Goal: Task Accomplishment & Management: Manage account settings

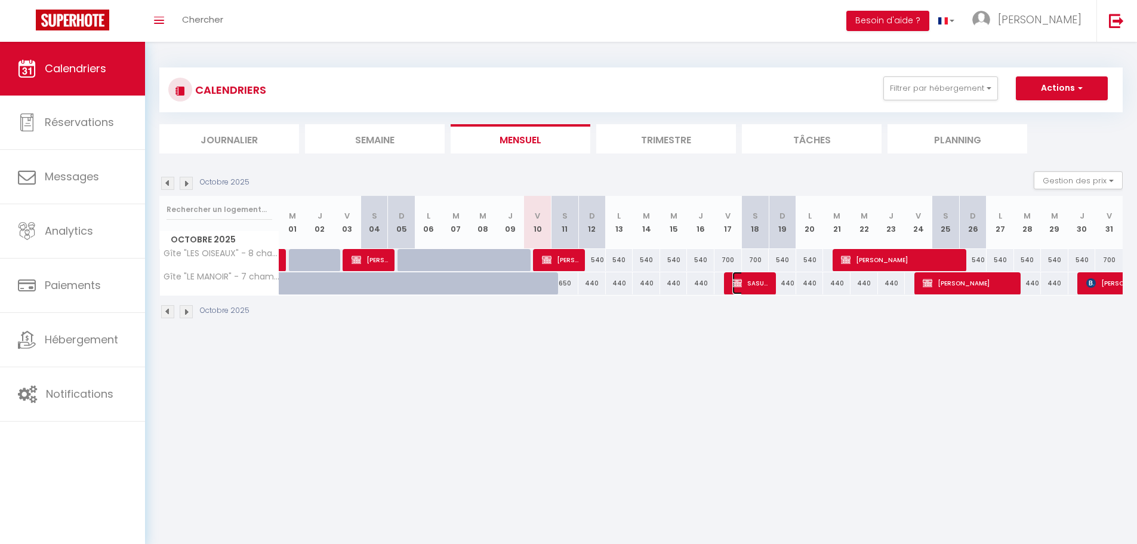
click at [740, 288] on span "SASU [PERSON_NAME] [PERSON_NAME]" at bounding box center [751, 283] width 36 height 23
select select "KO"
select select "0"
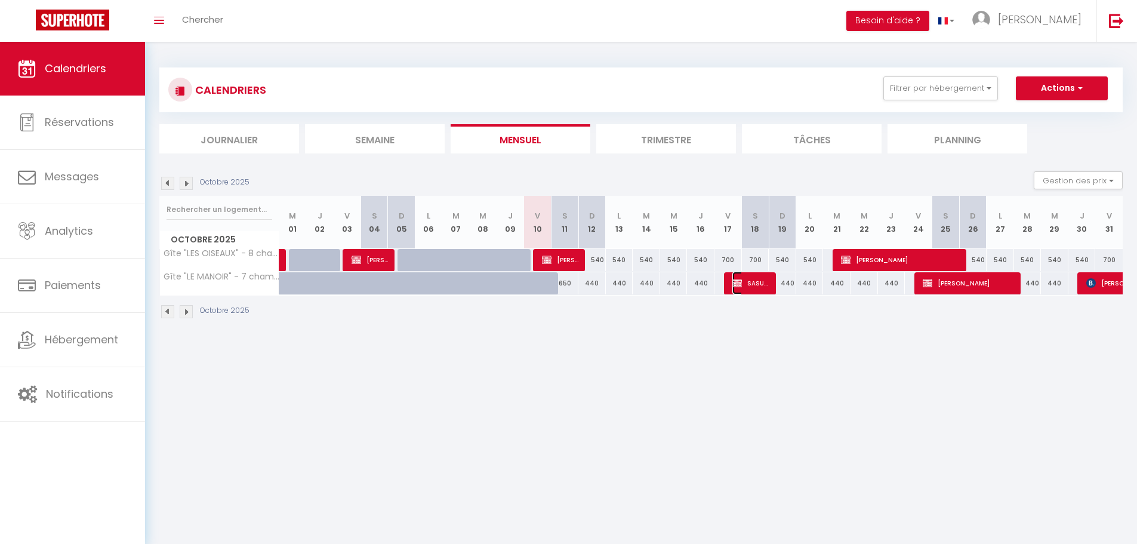
select select "1"
select select
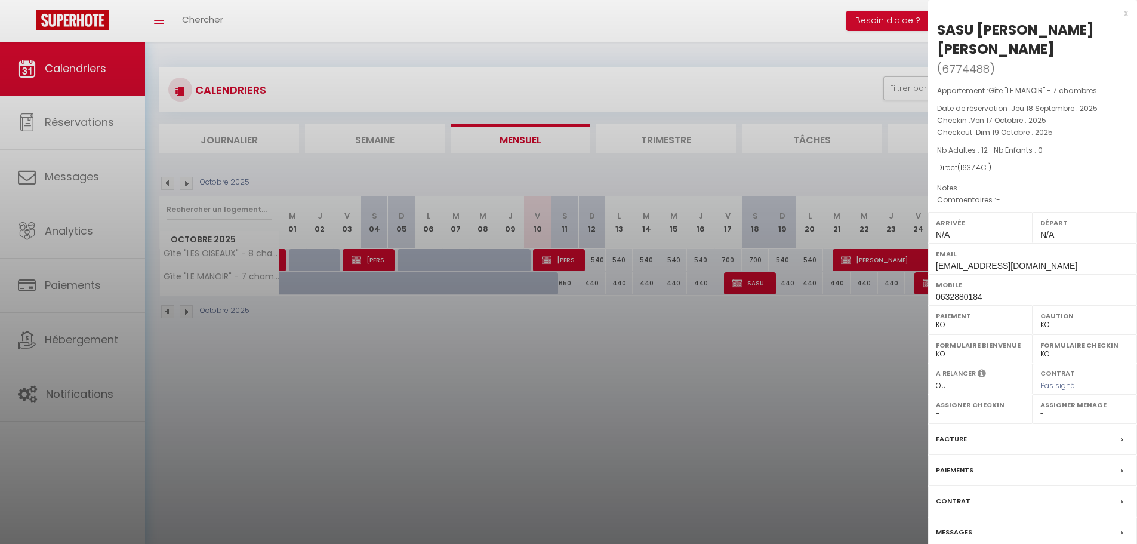
click at [705, 408] on div at bounding box center [568, 272] width 1137 height 544
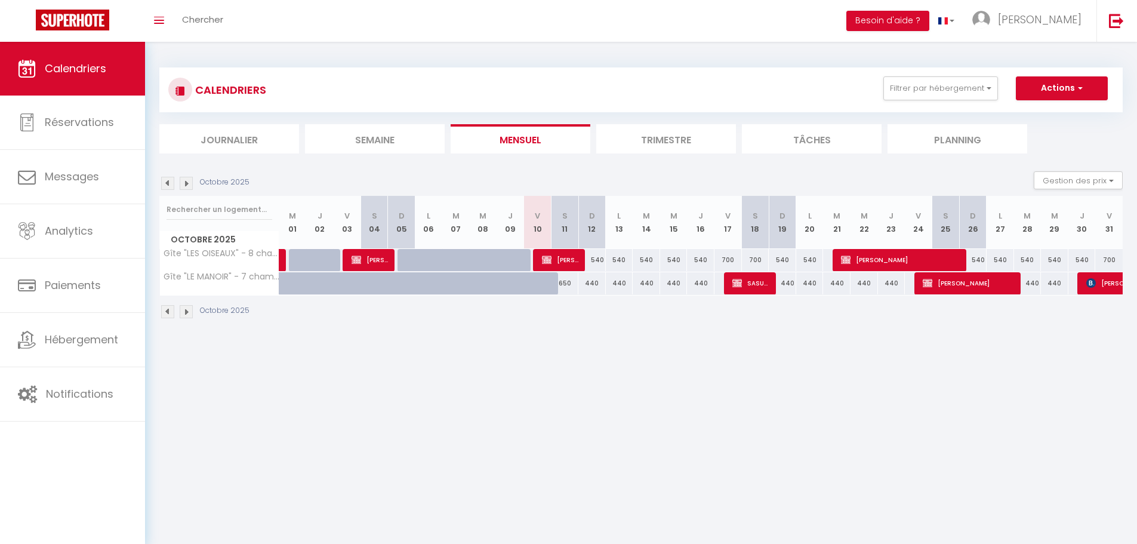
click at [188, 318] on img at bounding box center [186, 311] width 13 height 13
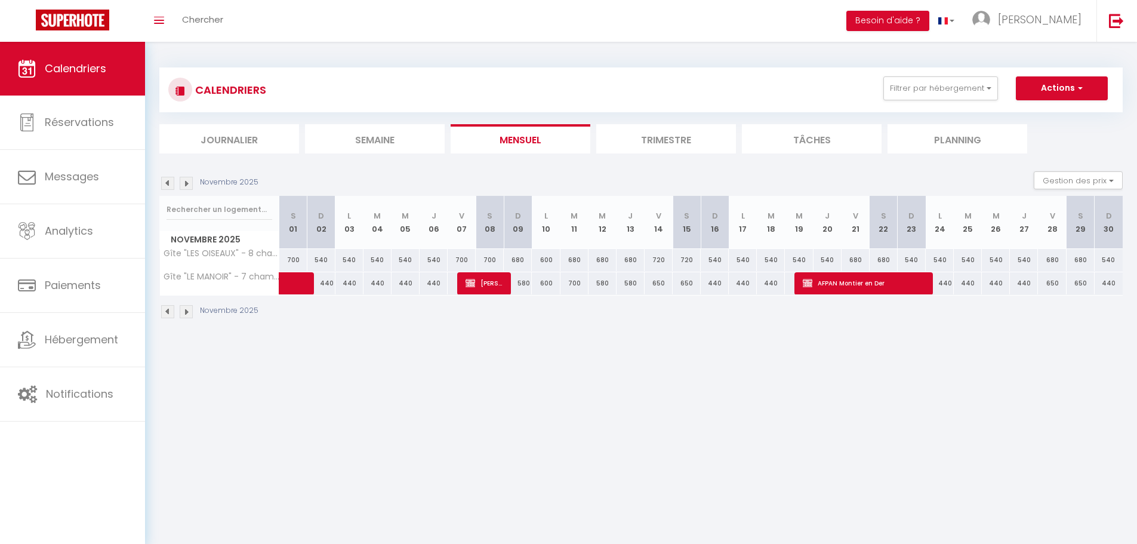
click at [188, 318] on img at bounding box center [186, 311] width 13 height 13
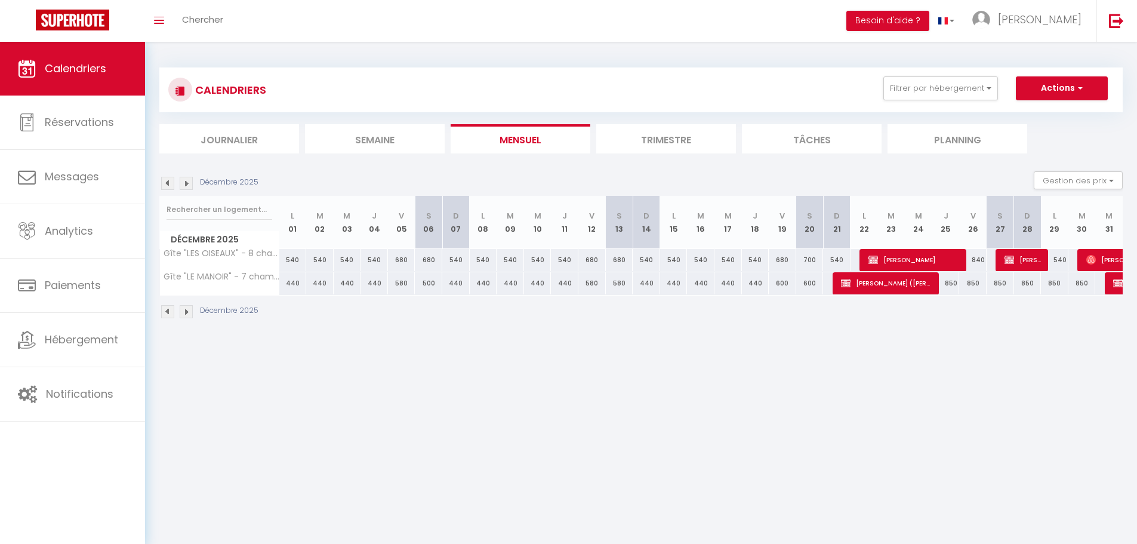
click at [188, 310] on img at bounding box center [186, 311] width 13 height 13
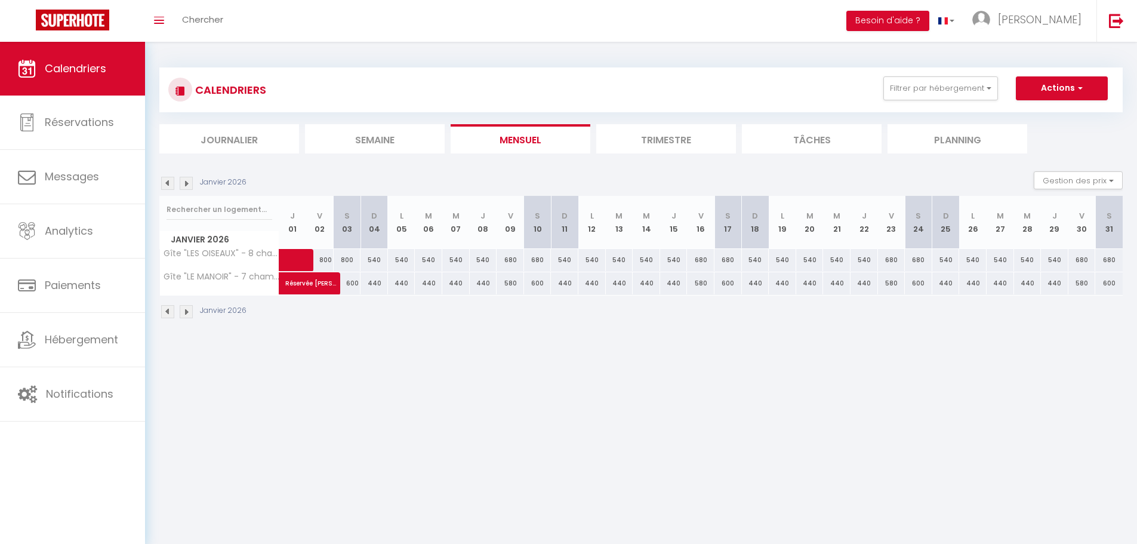
click at [171, 314] on img at bounding box center [167, 311] width 13 height 13
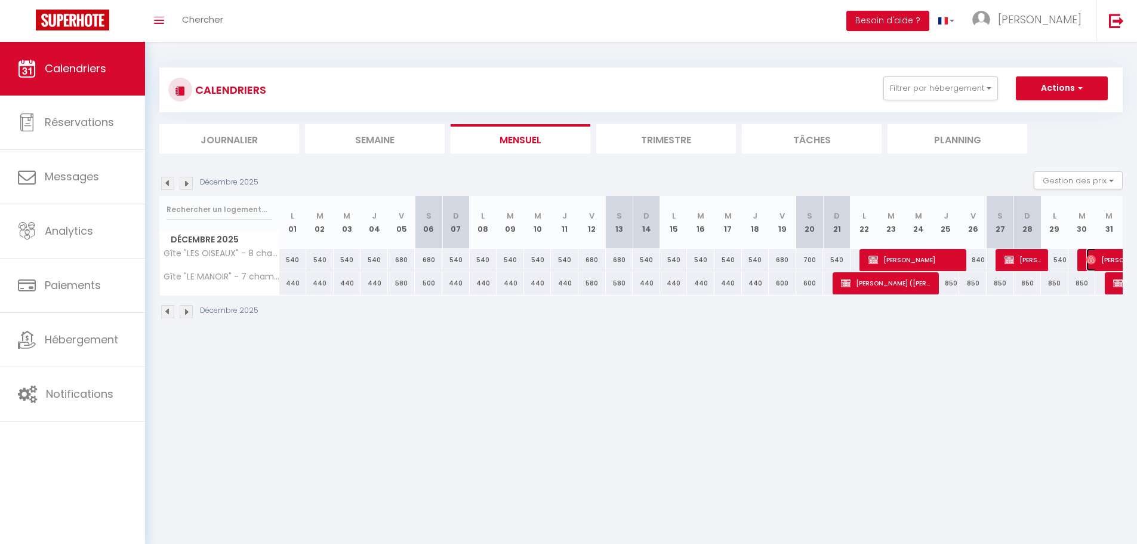
click at [1094, 265] on span "[PERSON_NAME]" at bounding box center [1128, 259] width 82 height 23
select select "OK"
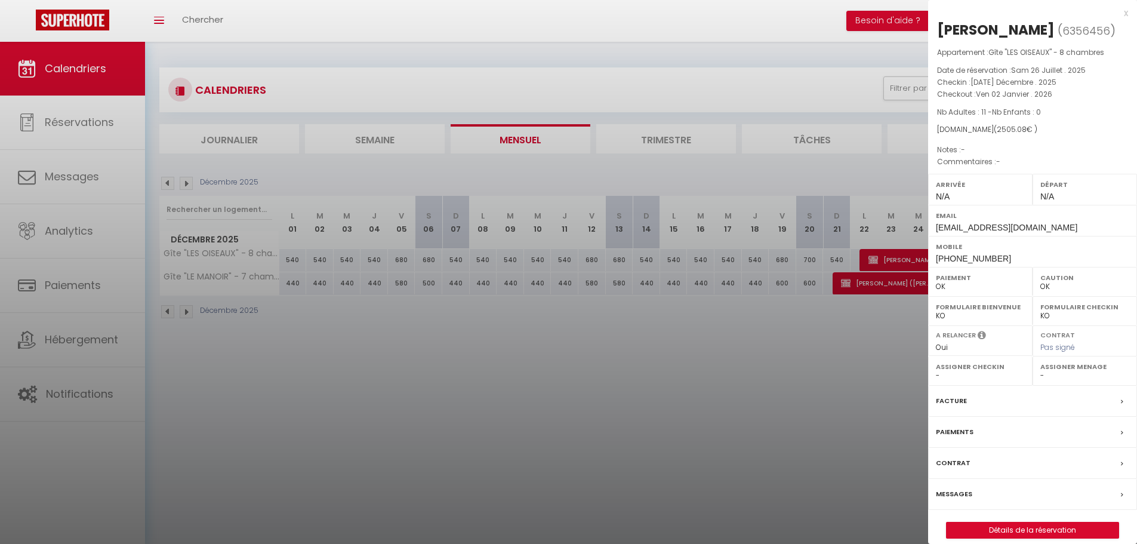
click at [809, 417] on div at bounding box center [568, 272] width 1137 height 544
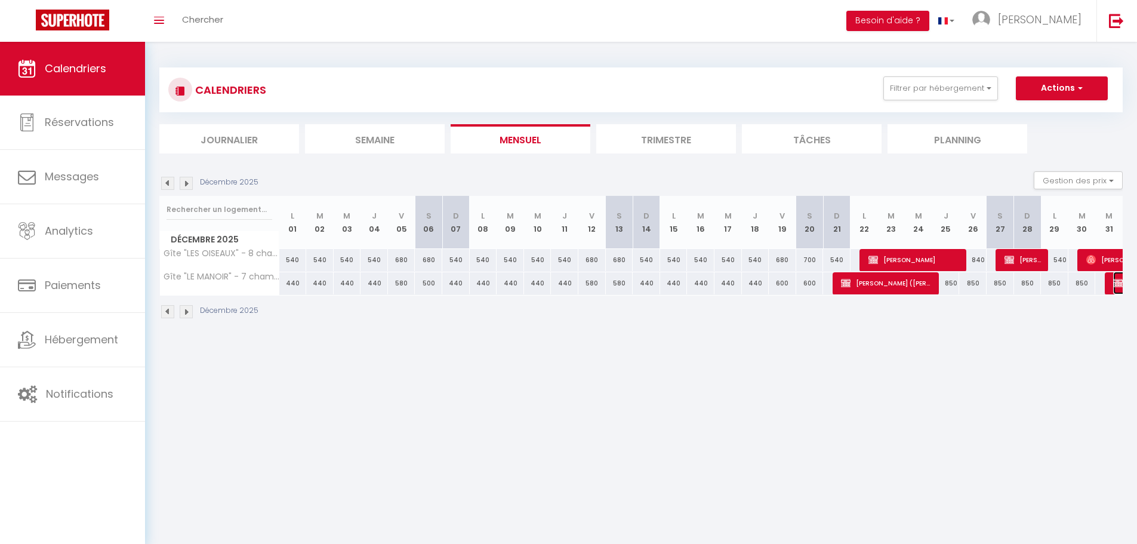
click at [1115, 282] on img at bounding box center [1119, 283] width 10 height 10
select select "KO"
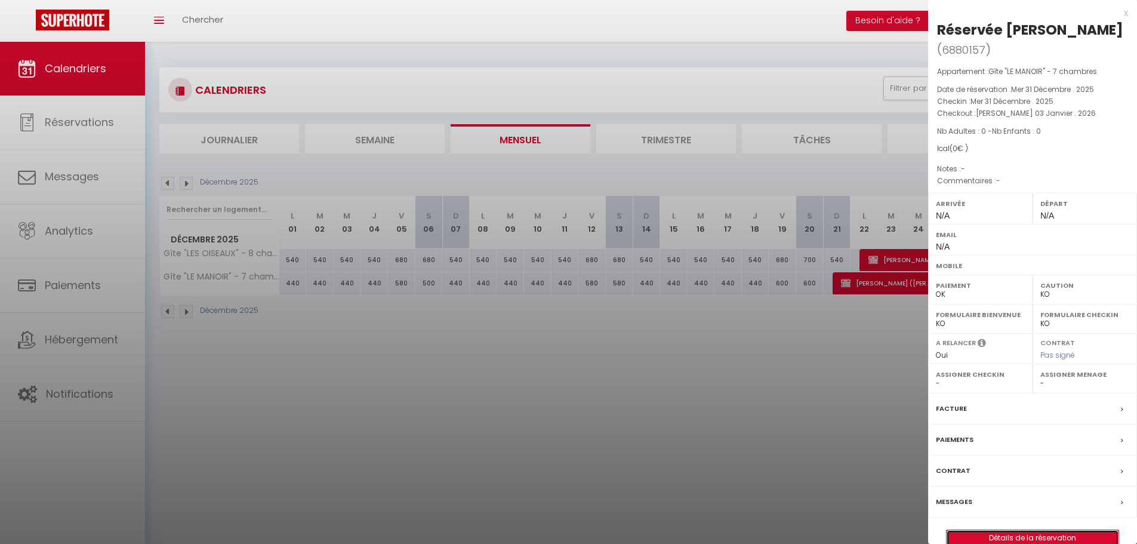
click at [1051, 536] on link "Détails de la réservation" at bounding box center [1033, 538] width 172 height 16
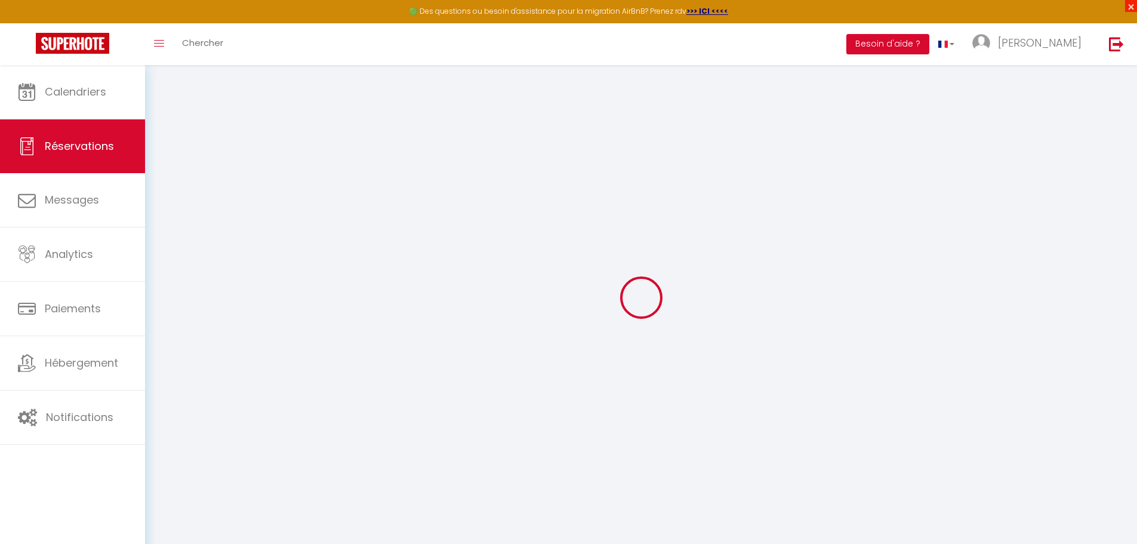
click at [1133, 6] on span "×" at bounding box center [1132, 6] width 12 height 12
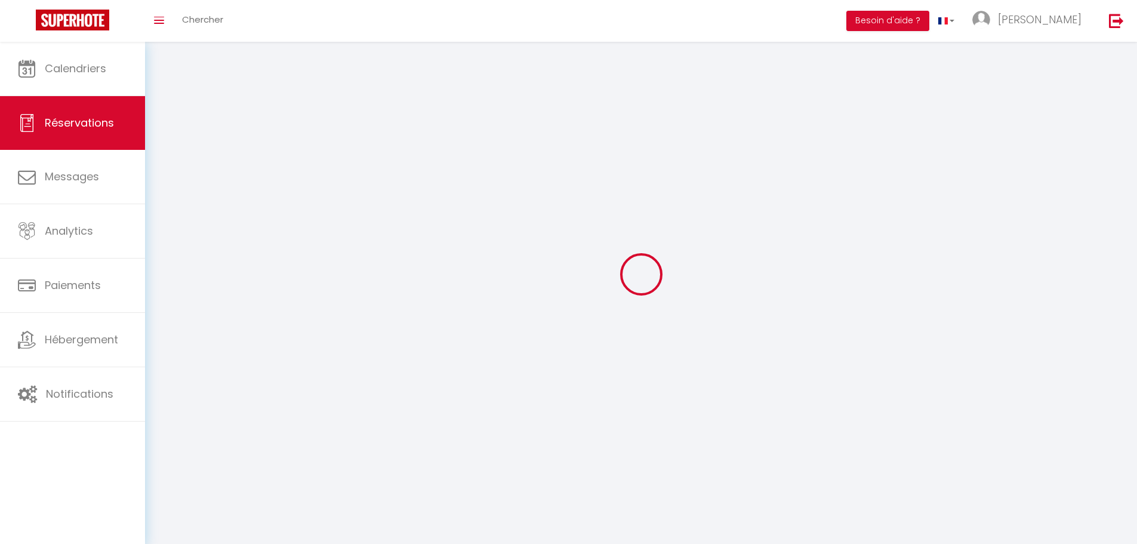
type input "Réservée"
type input "[PERSON_NAME]"
select select
select select "27706"
select select "1"
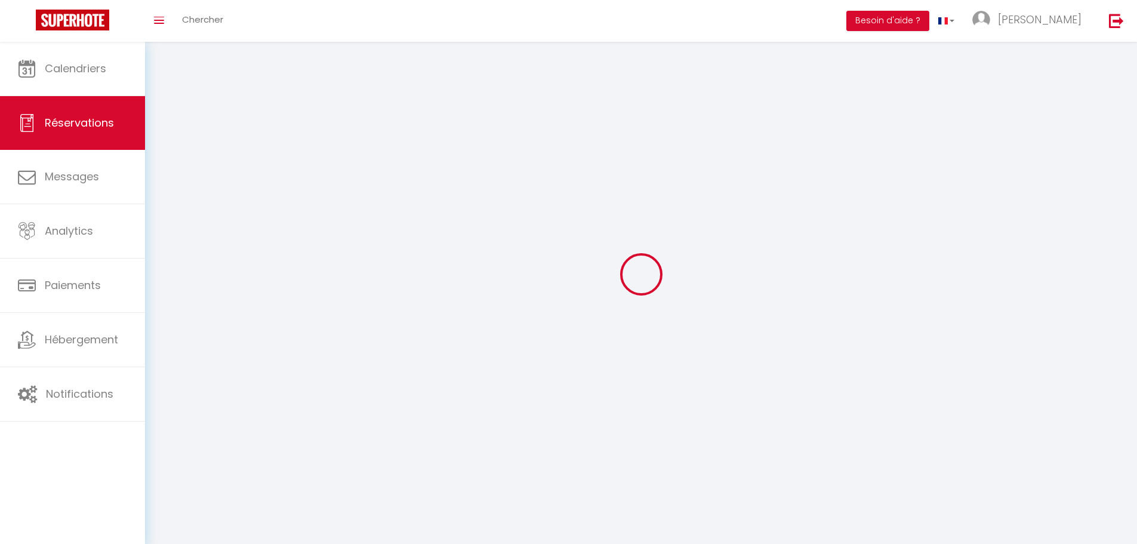
type input "Mer 31 Décembre 2025"
select select
type input "[PERSON_NAME] 03 Janvier 2026"
select select
type input "0"
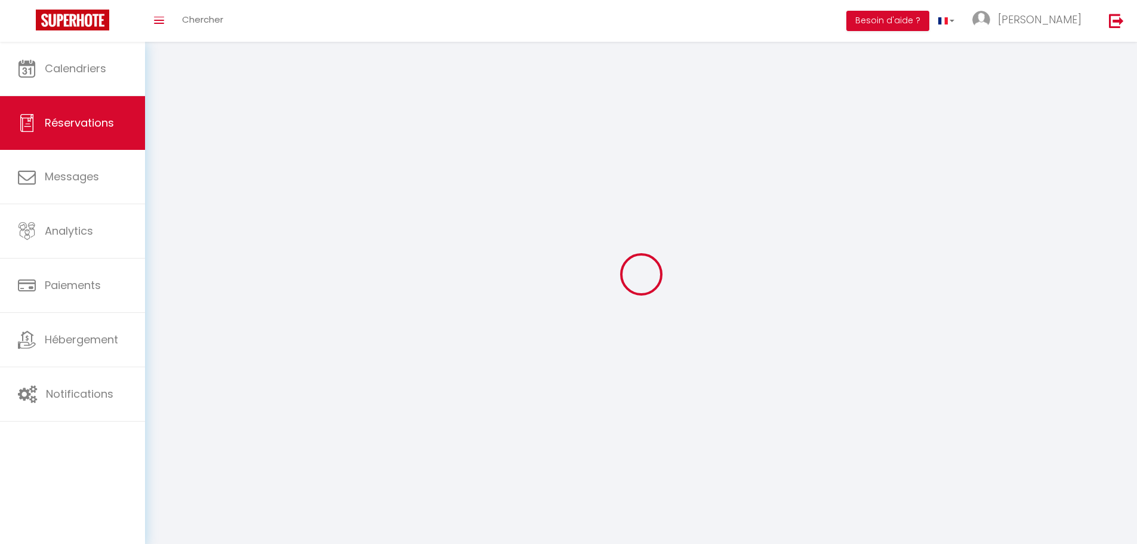
select select "12"
select select
checkbox input "false"
type input "0"
select select "73"
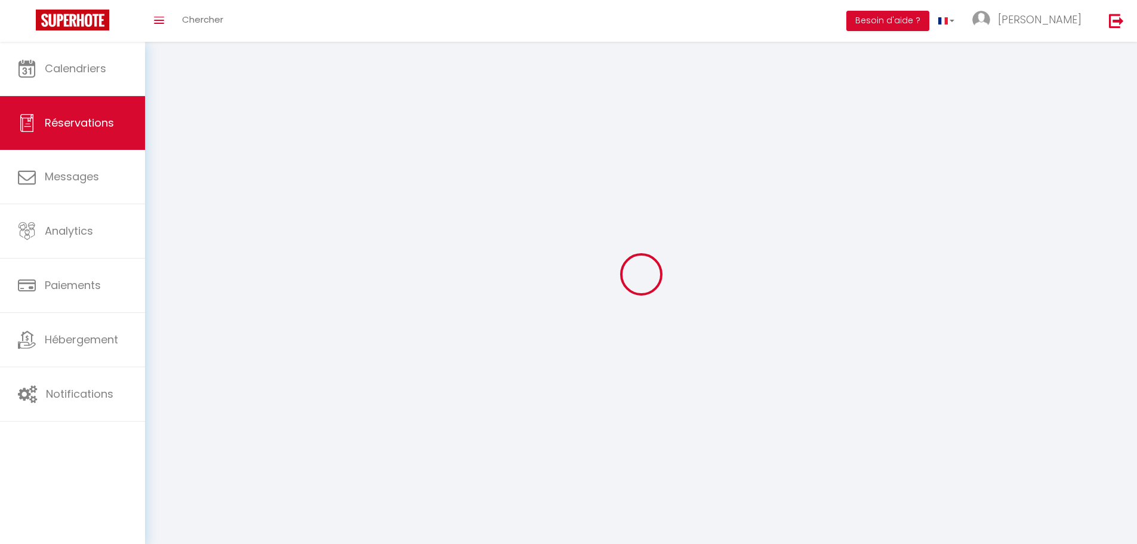
type input "0"
select select
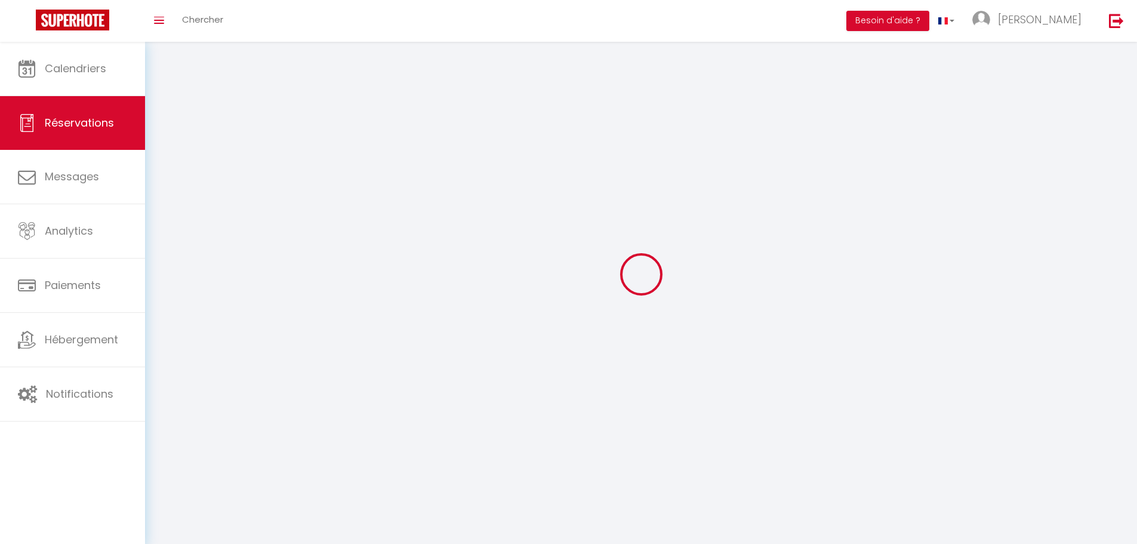
select select
select select "14"
checkbox input "false"
select select
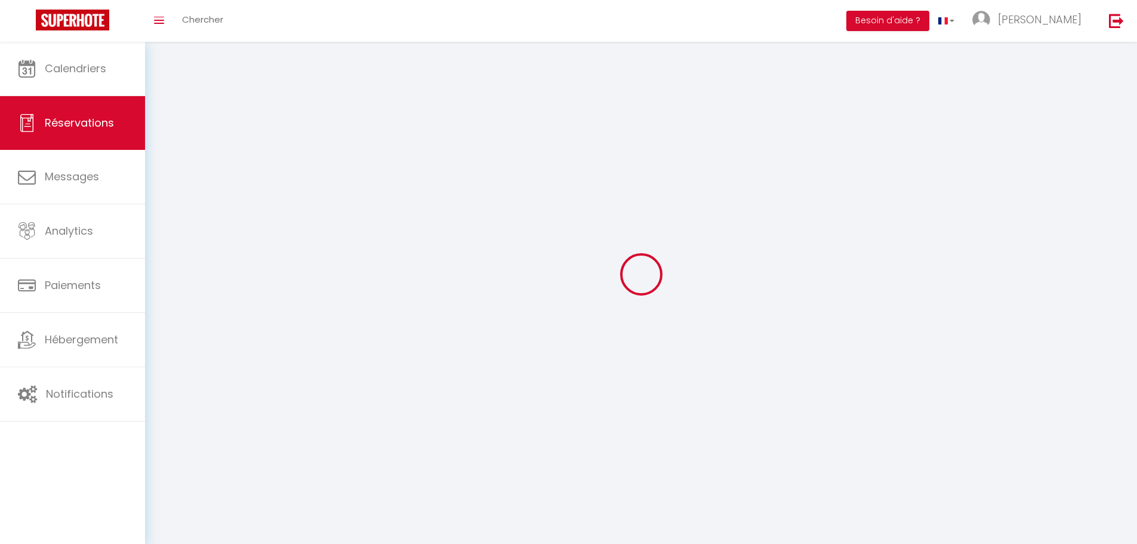
select select
checkbox input "false"
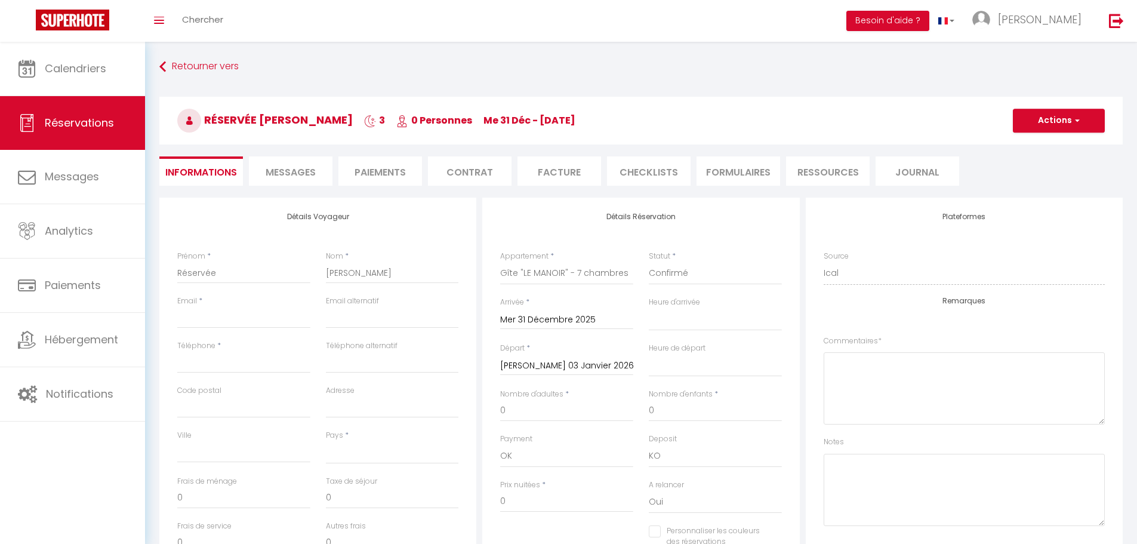
select select
checkbox input "false"
select select
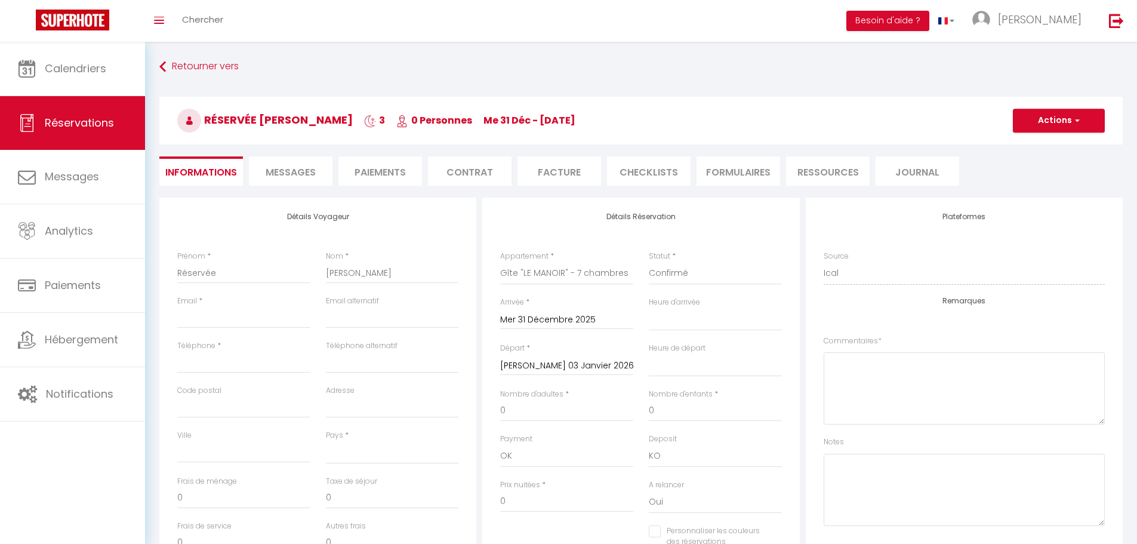
select select
checkbox input "false"
select select
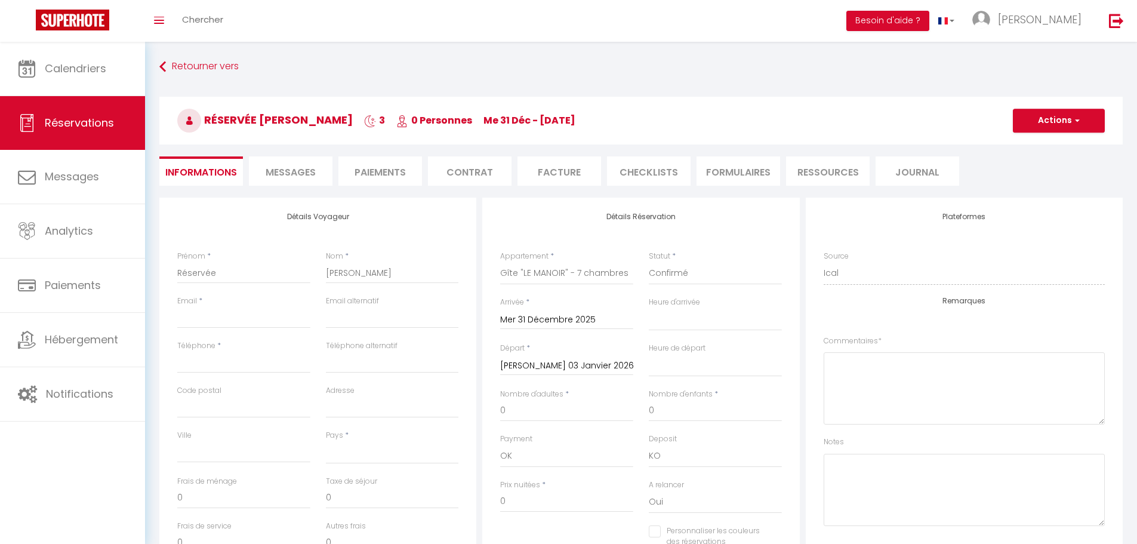
select select
checkbox input "false"
select select
checkbox input "false"
select select
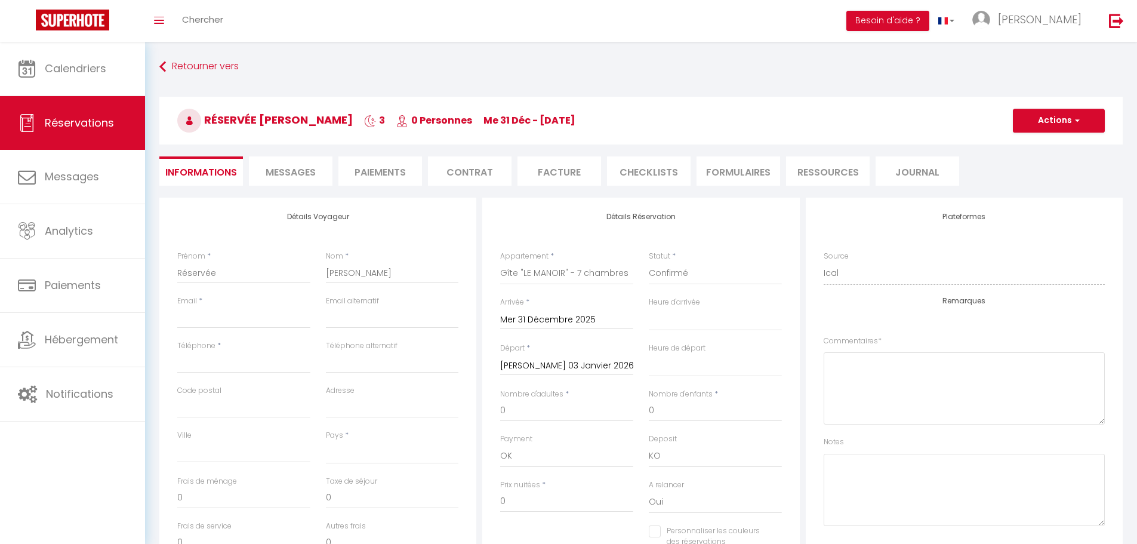
select select
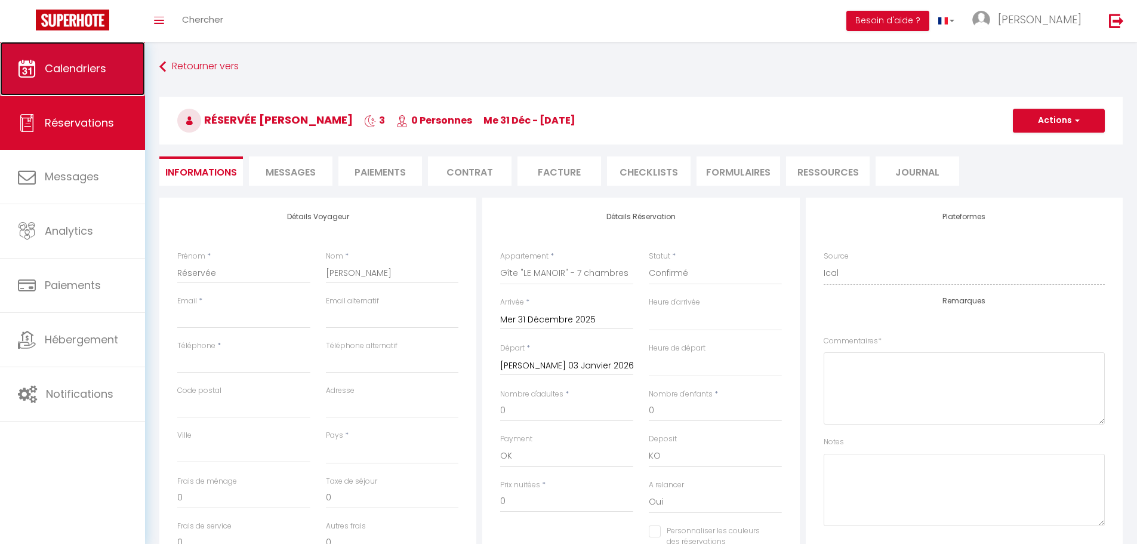
click at [83, 68] on span "Calendriers" at bounding box center [76, 68] width 62 height 15
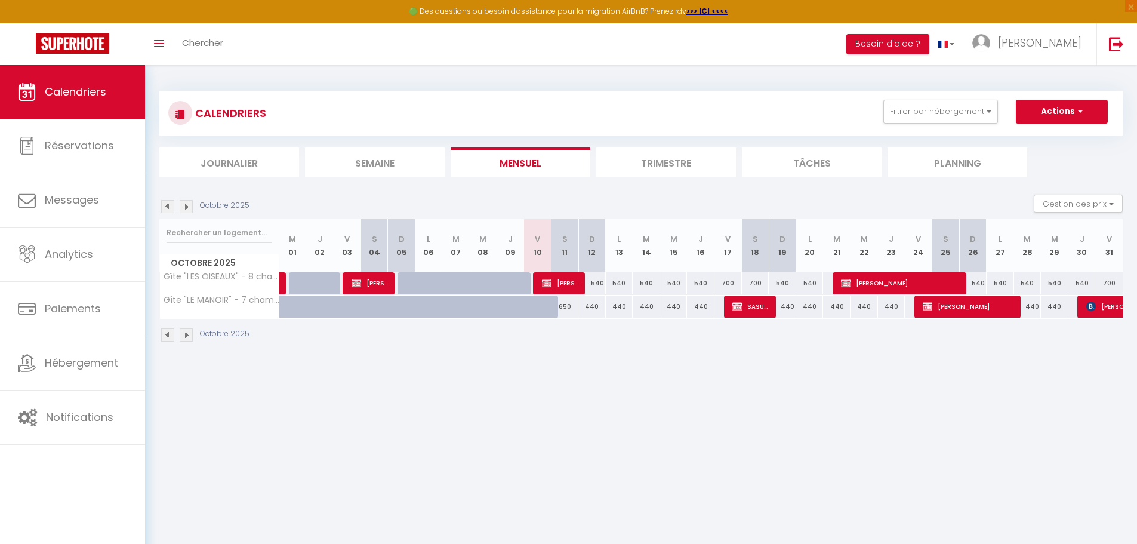
click at [185, 334] on img at bounding box center [186, 334] width 13 height 13
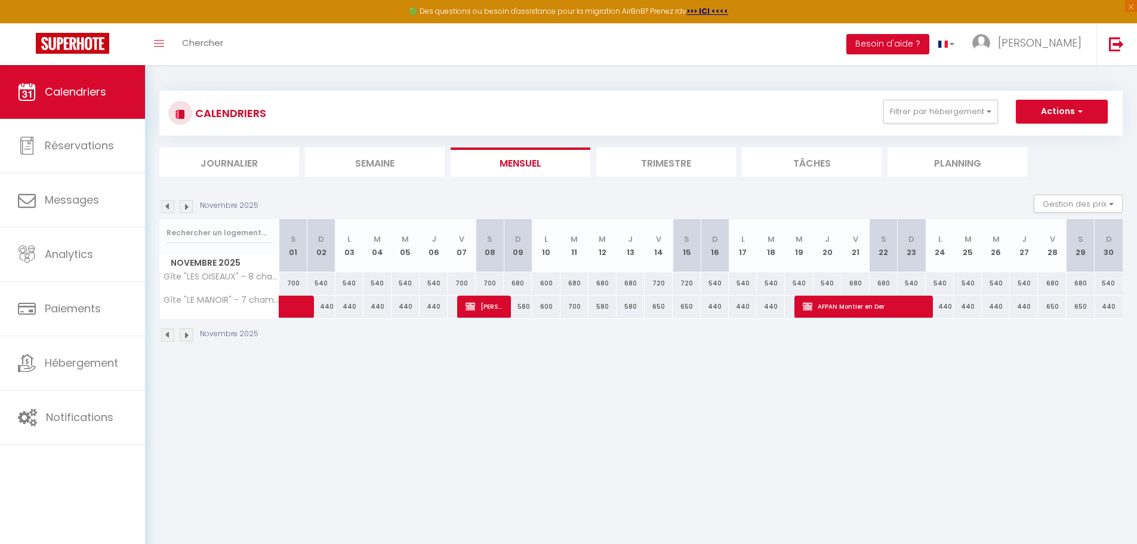
click at [185, 334] on img at bounding box center [186, 334] width 13 height 13
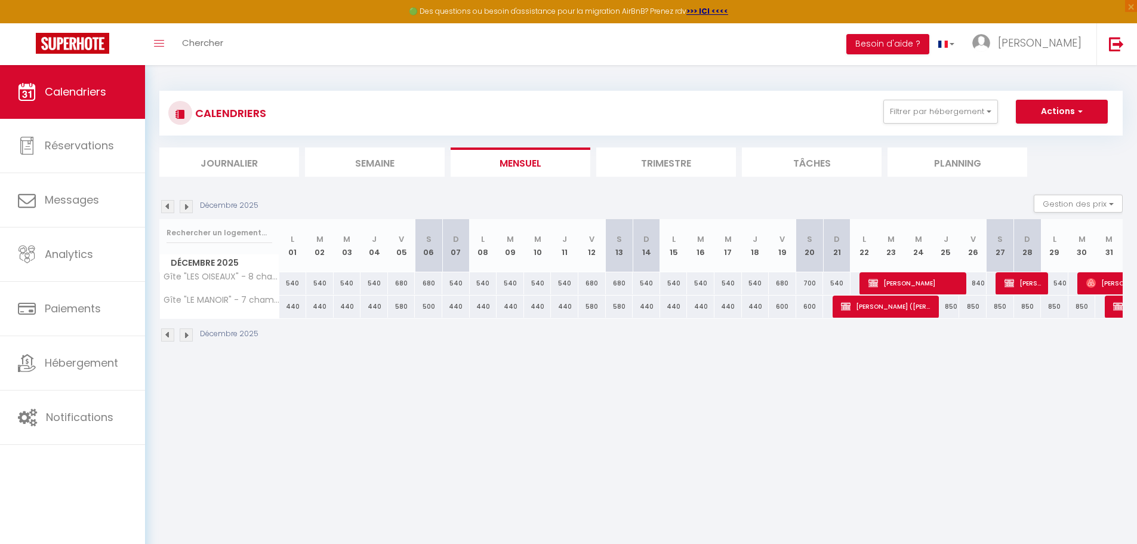
click at [185, 334] on img at bounding box center [186, 334] width 13 height 13
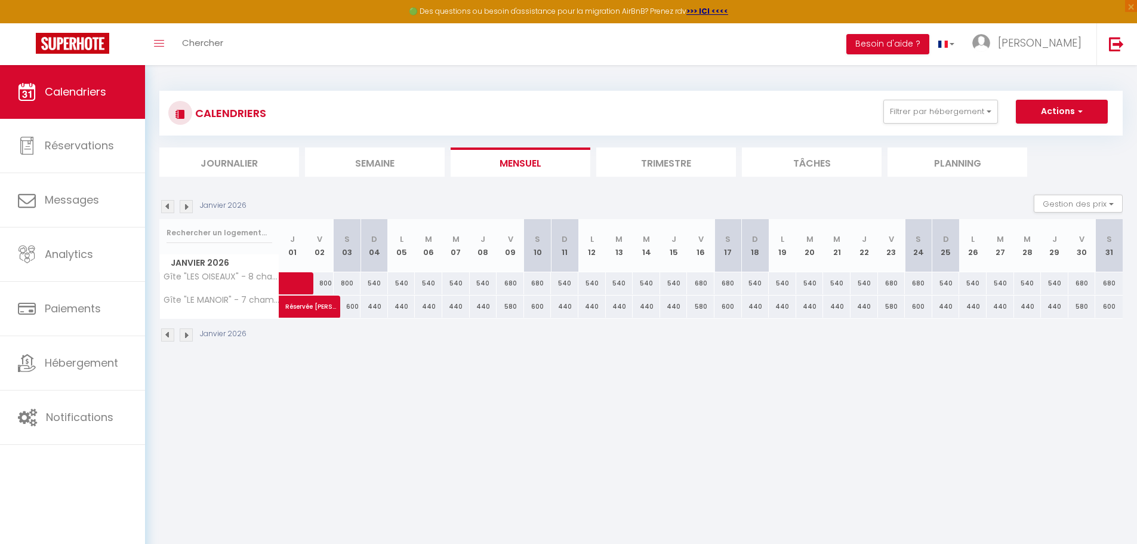
click at [185, 334] on img at bounding box center [186, 334] width 13 height 13
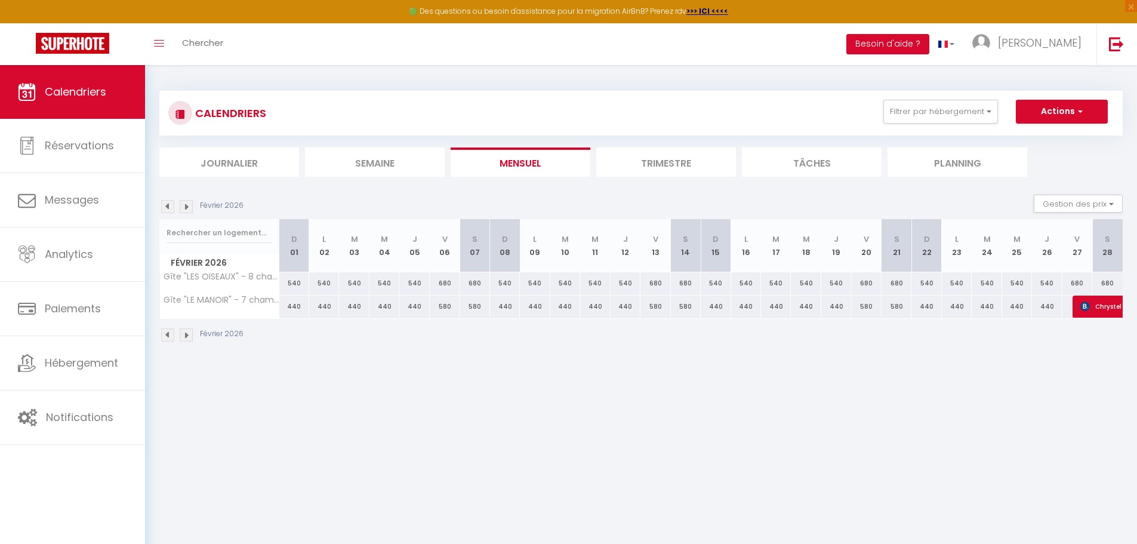
click at [185, 334] on img at bounding box center [186, 334] width 13 height 13
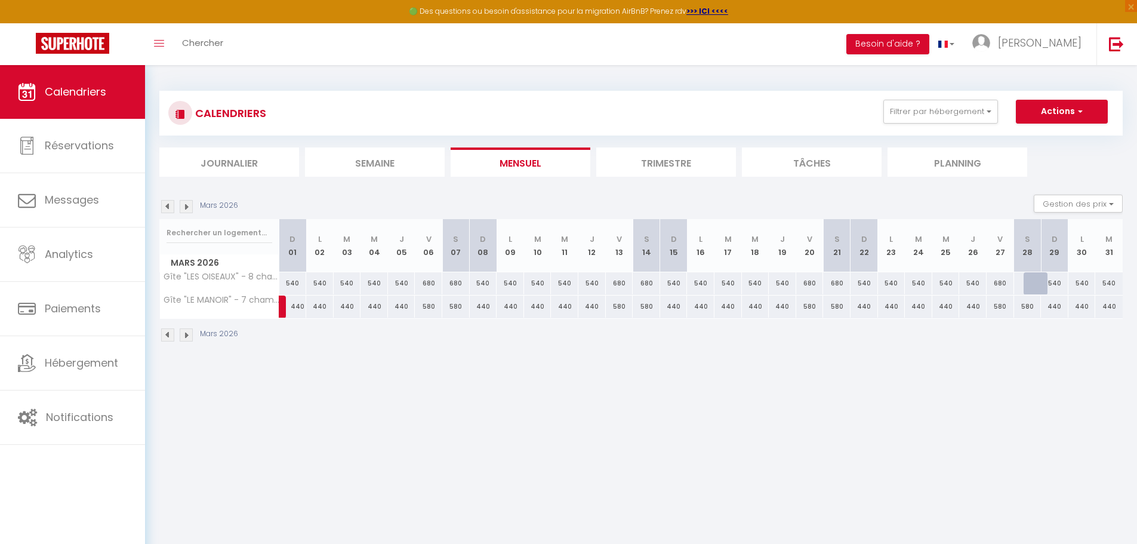
click at [190, 335] on img at bounding box center [186, 334] width 13 height 13
